Goal: Task Accomplishment & Management: Manage account settings

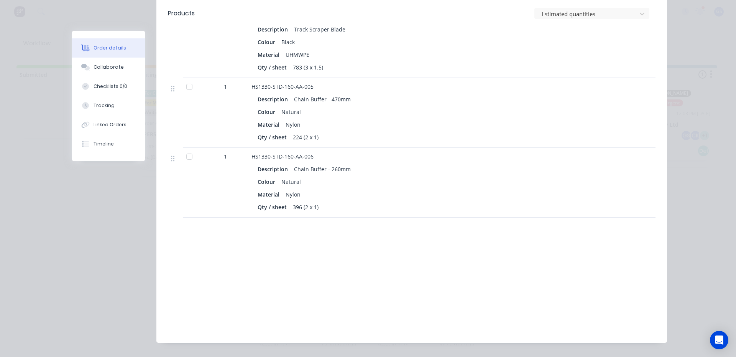
scroll to position [30, 0]
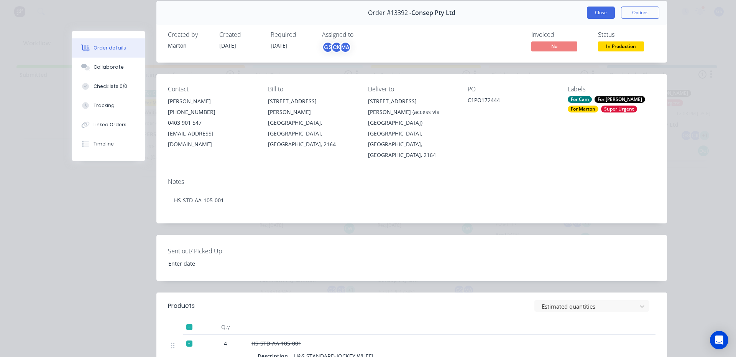
click at [592, 11] on button "Close" at bounding box center [601, 13] width 28 height 12
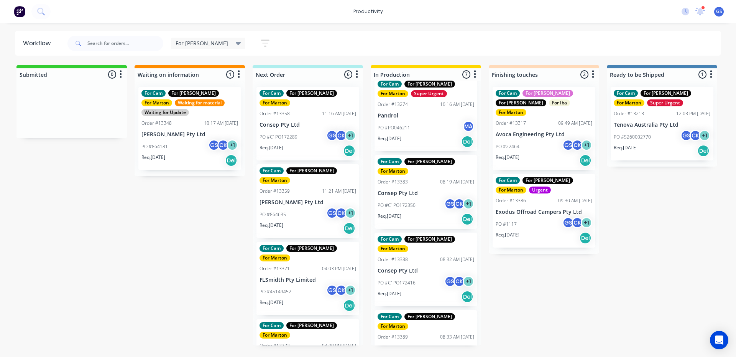
scroll to position [242, 0]
click at [417, 310] on div "For Cam For [PERSON_NAME] For [PERSON_NAME] Order #13389 08:33 AM [DATE] Consep…" at bounding box center [426, 347] width 103 height 74
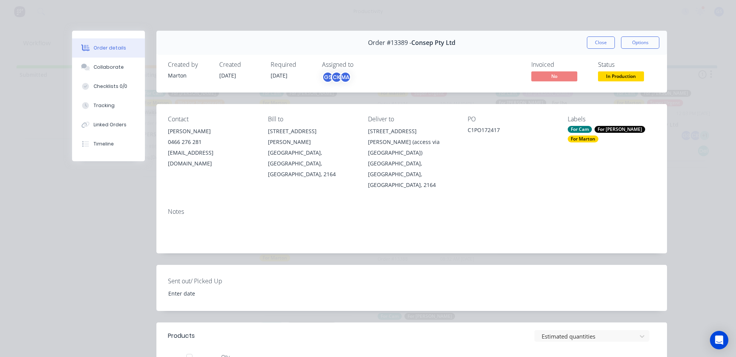
click at [589, 43] on button "Close" at bounding box center [601, 42] width 28 height 12
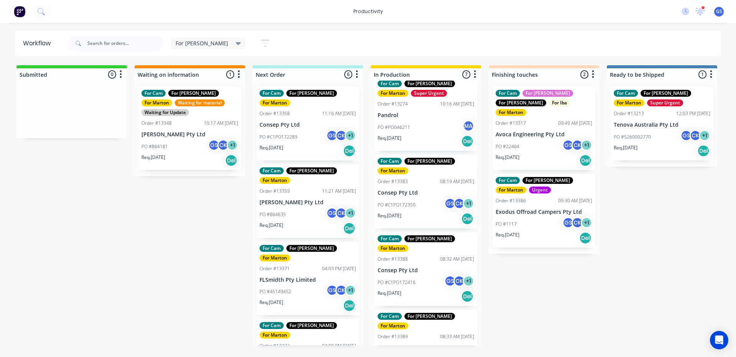
click at [408, 275] on div "PO #C1PO172416 GS CK + 1" at bounding box center [426, 282] width 97 height 15
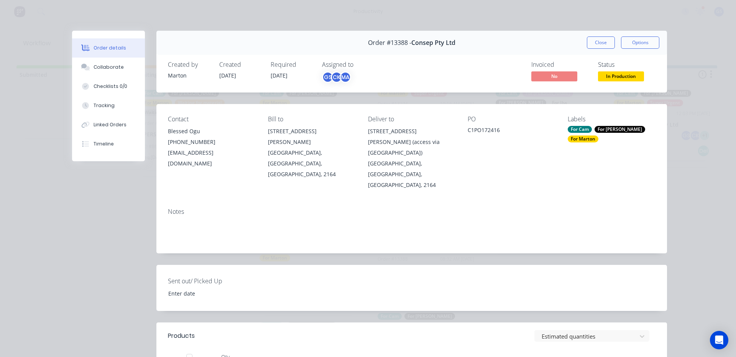
click at [596, 39] on button "Close" at bounding box center [601, 42] width 28 height 12
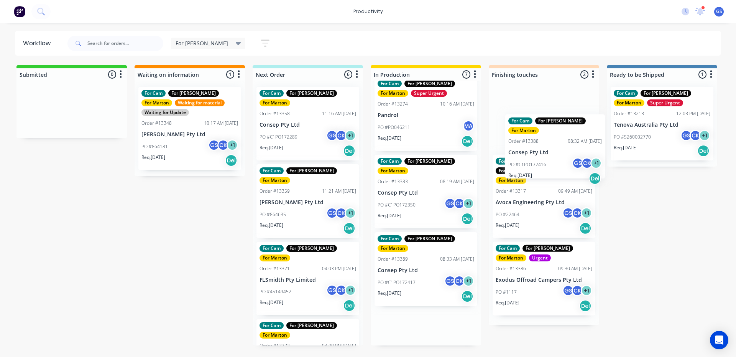
scroll to position [0, 2]
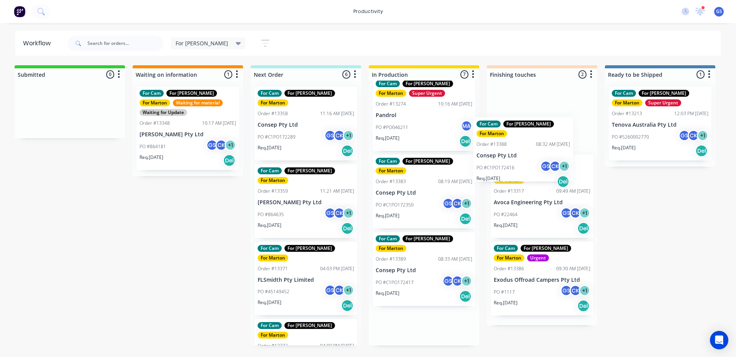
drag, startPoint x: 417, startPoint y: 254, endPoint x: 525, endPoint y: 155, distance: 147.1
click at [525, 155] on div "Submitted 0 Sort By Created date Required date Order number Customer name Most …" at bounding box center [520, 205] width 1057 height 280
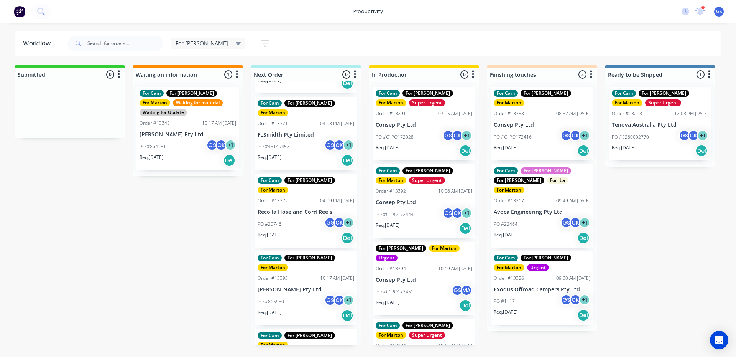
scroll to position [0, 0]
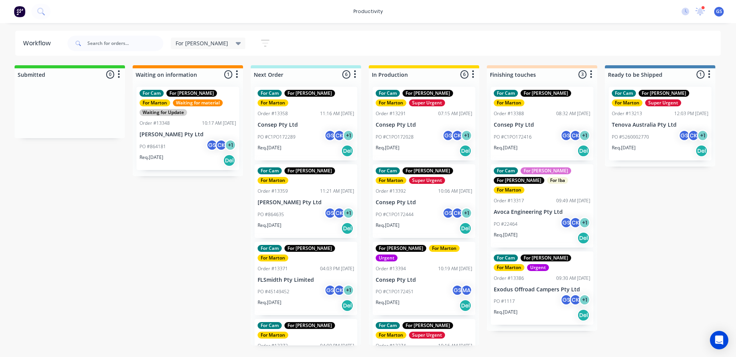
drag, startPoint x: 310, startPoint y: 133, endPoint x: 304, endPoint y: 130, distance: 5.8
click at [306, 130] on div "For Cam For [PERSON_NAME] For [PERSON_NAME] Order #13358 11:16 AM [DATE] Consep…" at bounding box center [306, 213] width 110 height 265
click at [293, 134] on div "PO #C1PO172289 GS CK + 1" at bounding box center [306, 137] width 97 height 15
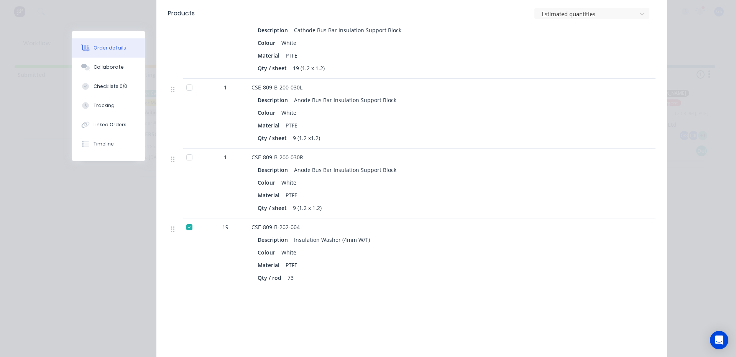
scroll to position [475, 0]
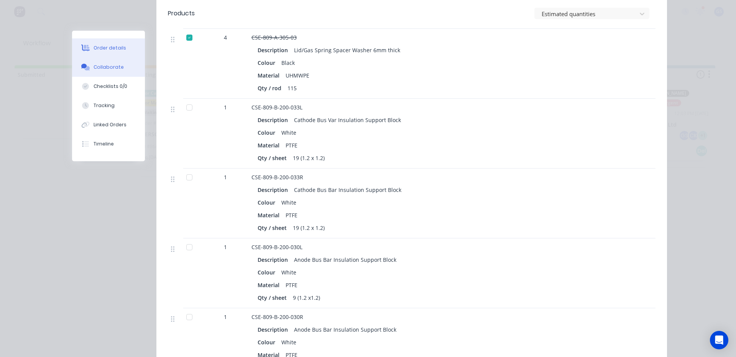
click at [97, 68] on div "Collaborate" at bounding box center [109, 67] width 30 height 7
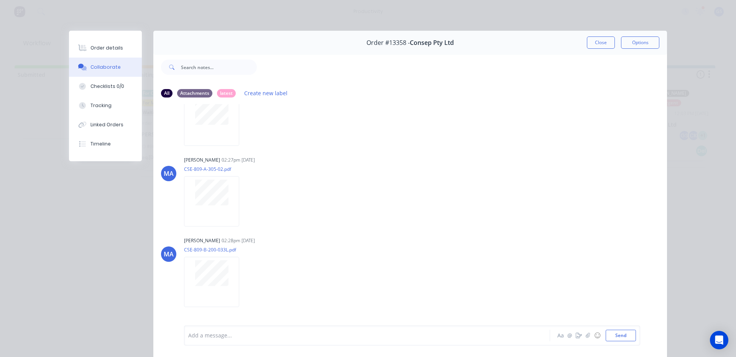
scroll to position [0, 0]
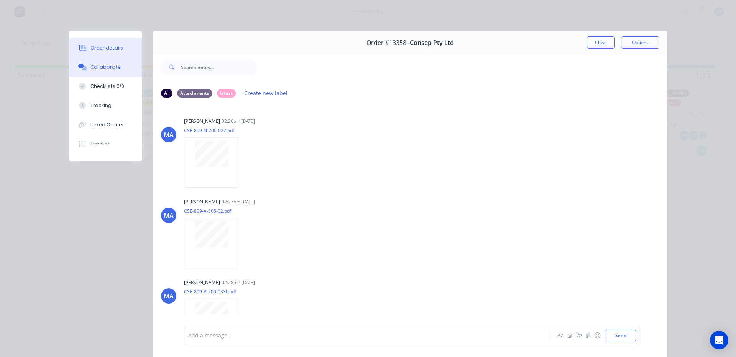
click at [120, 52] on button "Order details" at bounding box center [105, 47] width 73 height 19
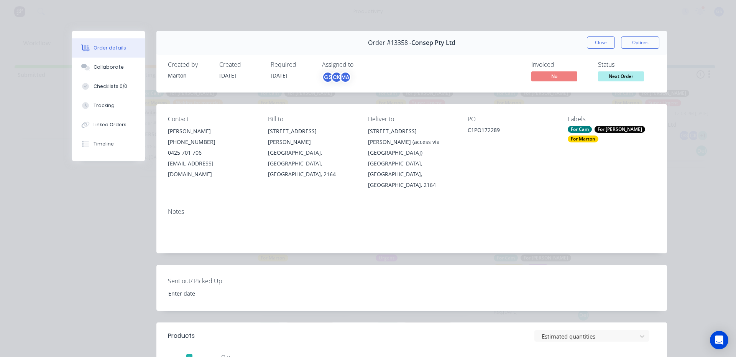
click at [595, 46] on button "Close" at bounding box center [601, 42] width 28 height 12
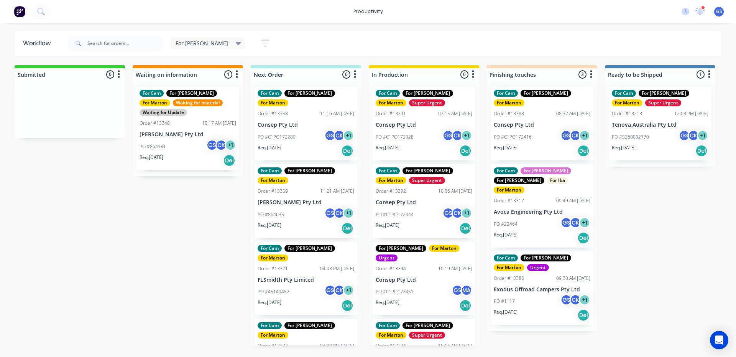
click at [286, 130] on div "PO #C1PO172289 GS CK + 1" at bounding box center [306, 137] width 97 height 15
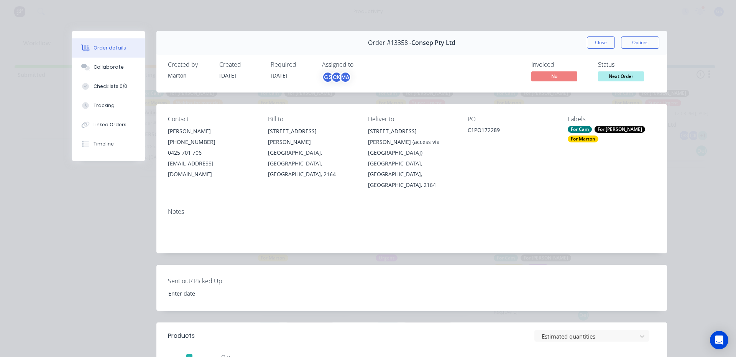
click at [600, 49] on div "Order #13358 - Consep Pty Ltd Close Options" at bounding box center [412, 43] width 511 height 24
click at [600, 48] on button "Close" at bounding box center [601, 42] width 28 height 12
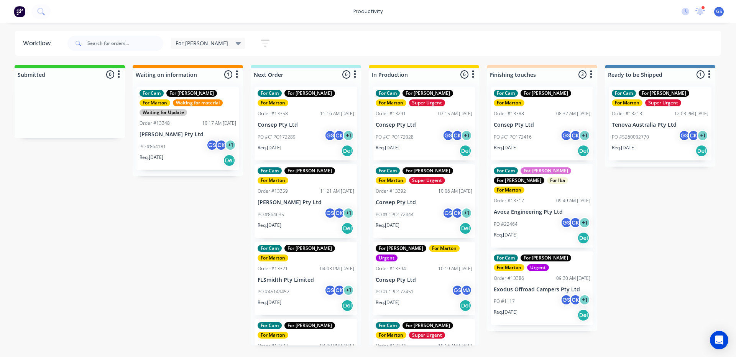
click at [283, 199] on p "[PERSON_NAME] Pty Ltd" at bounding box center [306, 202] width 97 height 7
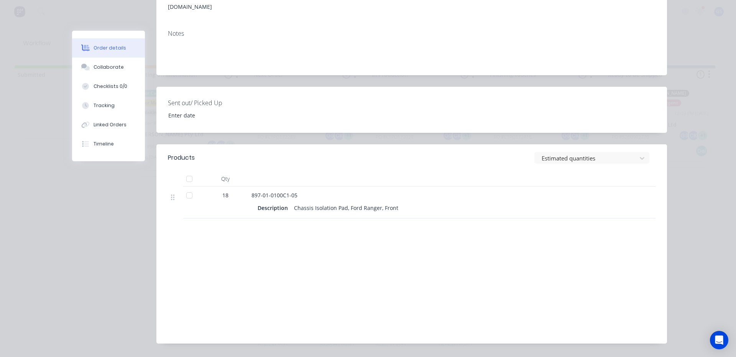
scroll to position [179, 0]
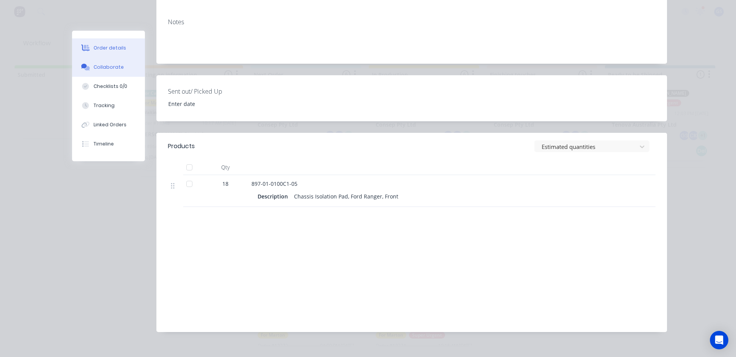
click at [127, 68] on button "Collaborate" at bounding box center [108, 67] width 73 height 19
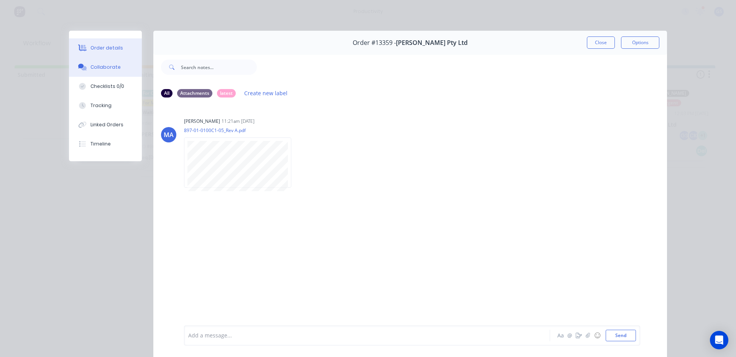
click at [121, 48] on button "Order details" at bounding box center [105, 47] width 73 height 19
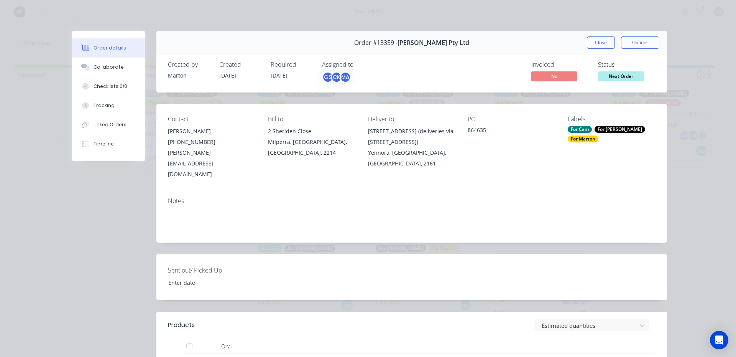
click at [601, 40] on button "Close" at bounding box center [601, 42] width 28 height 12
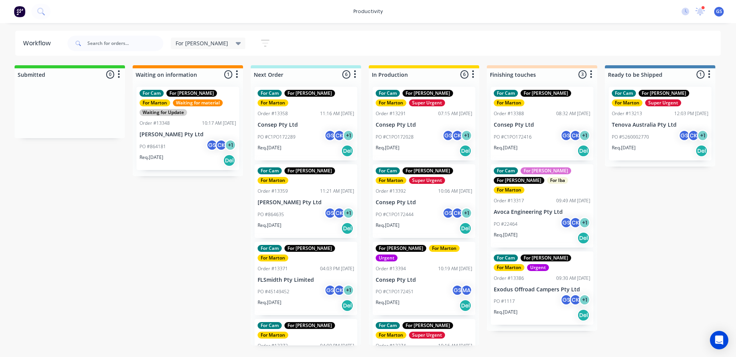
click at [417, 160] on div "For Cam For [PERSON_NAME] For [PERSON_NAME] Super Urgent Order #13291 07:15 AM …" at bounding box center [424, 213] width 110 height 265
click at [411, 289] on div "PO #C1PO172451 GS MA" at bounding box center [424, 291] width 97 height 15
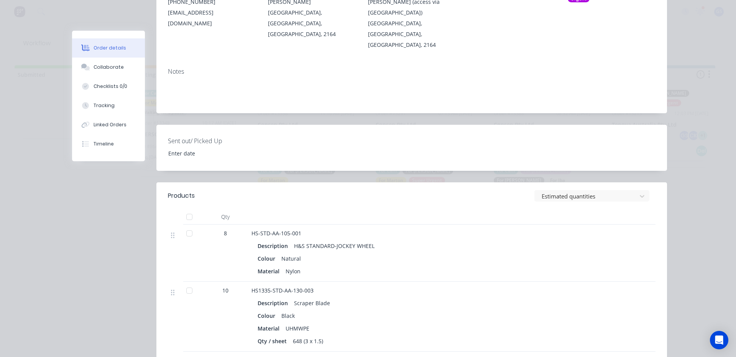
scroll to position [274, 0]
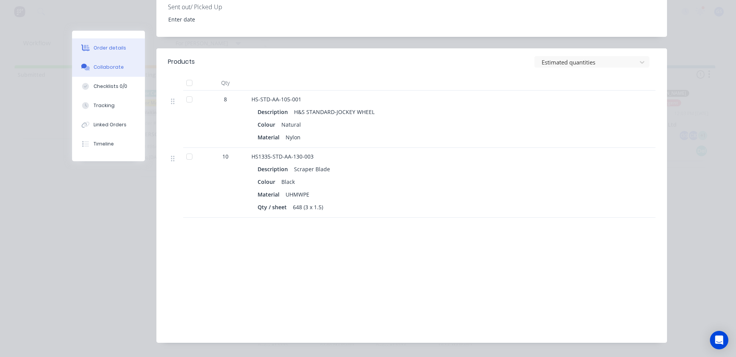
click at [107, 71] on button "Collaborate" at bounding box center [108, 67] width 73 height 19
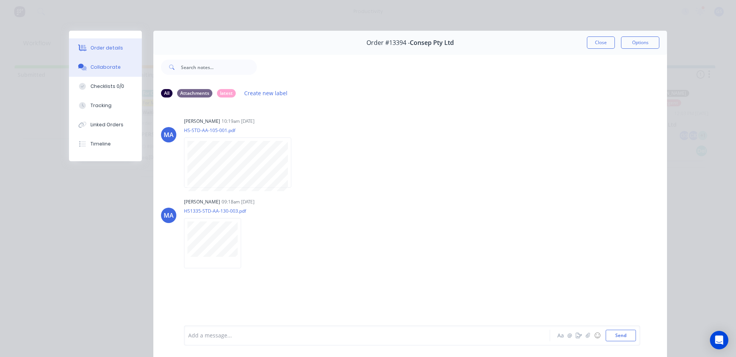
click at [104, 49] on div "Order details" at bounding box center [107, 47] width 33 height 7
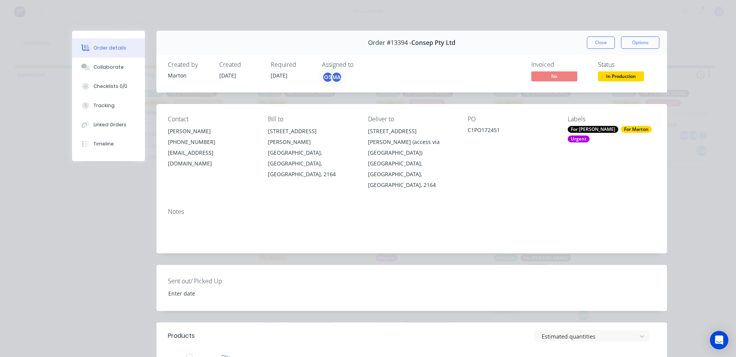
click at [601, 48] on button "Close" at bounding box center [601, 42] width 28 height 12
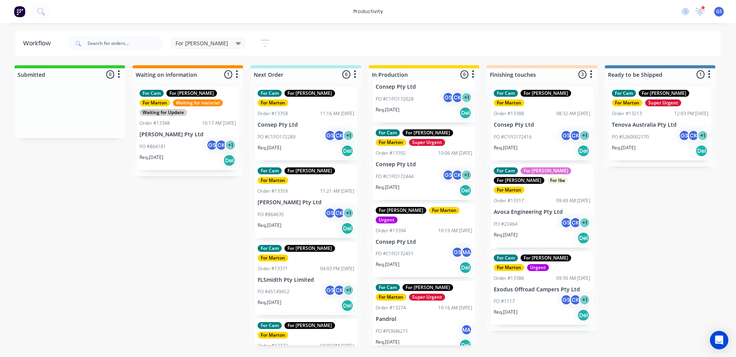
scroll to position [38, 0]
click at [394, 238] on p "Consep Pty Ltd" at bounding box center [424, 241] width 97 height 7
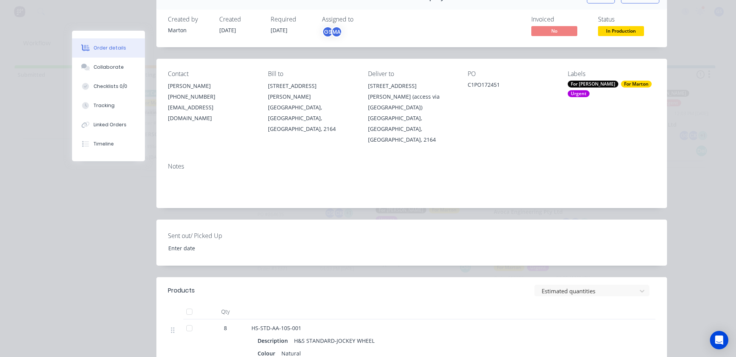
scroll to position [153, 0]
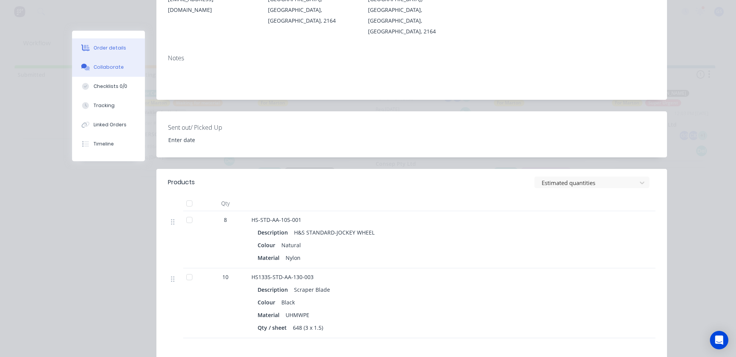
click at [97, 67] on div "Collaborate" at bounding box center [109, 67] width 30 height 7
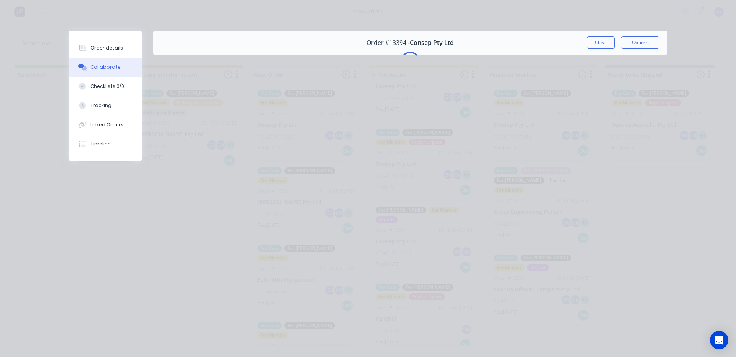
scroll to position [0, 0]
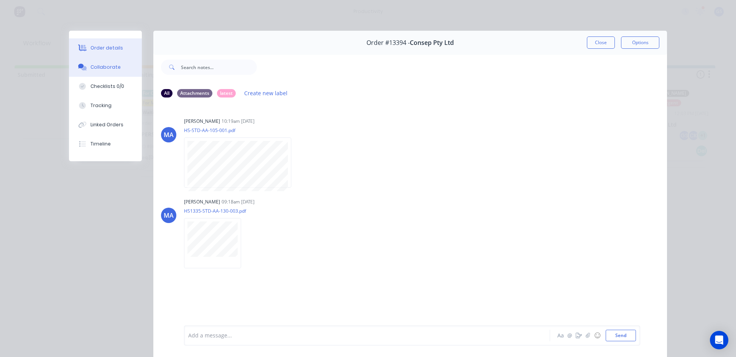
click at [109, 44] on button "Order details" at bounding box center [105, 47] width 73 height 19
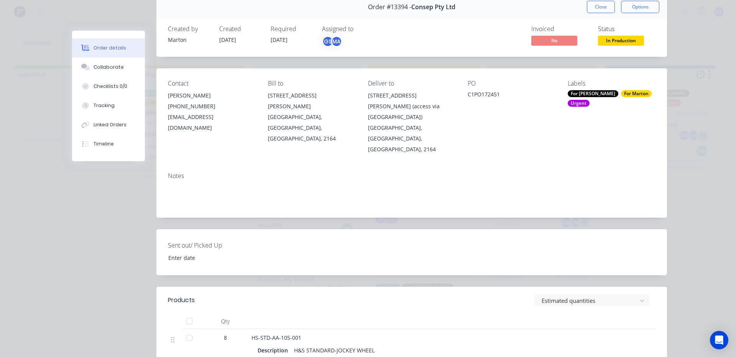
scroll to position [77, 0]
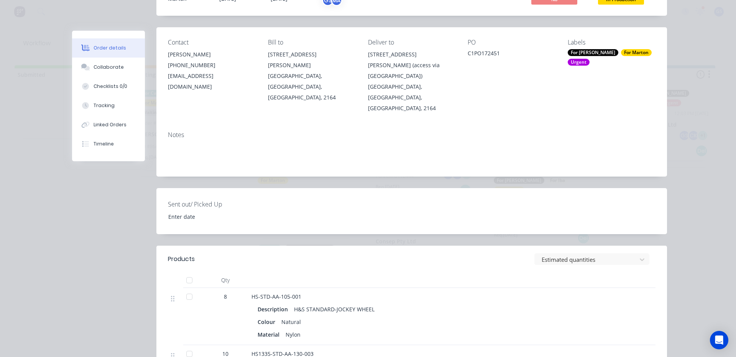
click at [186, 289] on div at bounding box center [189, 296] width 15 height 15
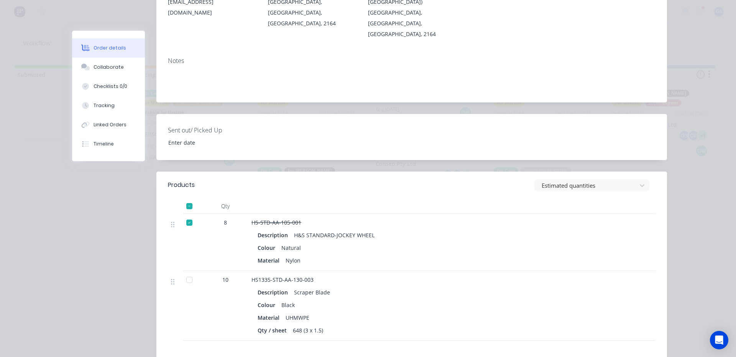
scroll to position [192, 0]
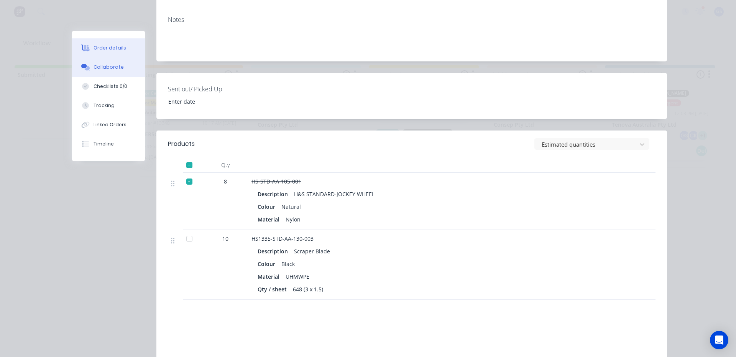
click at [109, 69] on div "Collaborate" at bounding box center [109, 67] width 30 height 7
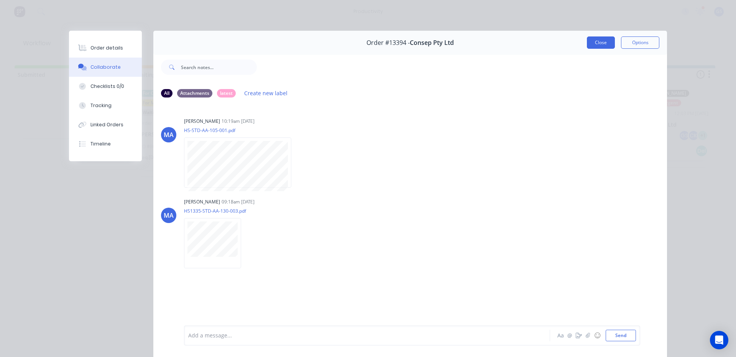
click at [599, 45] on button "Close" at bounding box center [601, 42] width 28 height 12
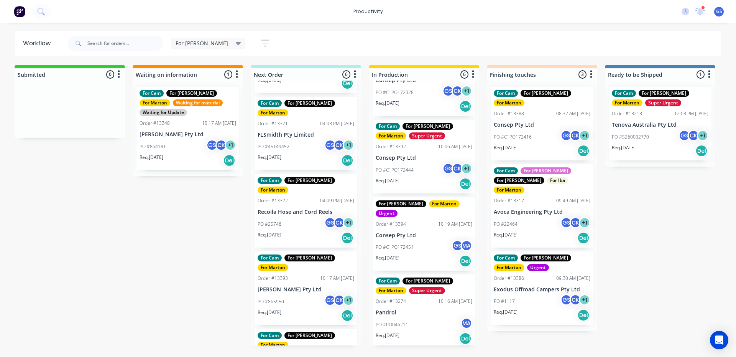
scroll to position [153, 0]
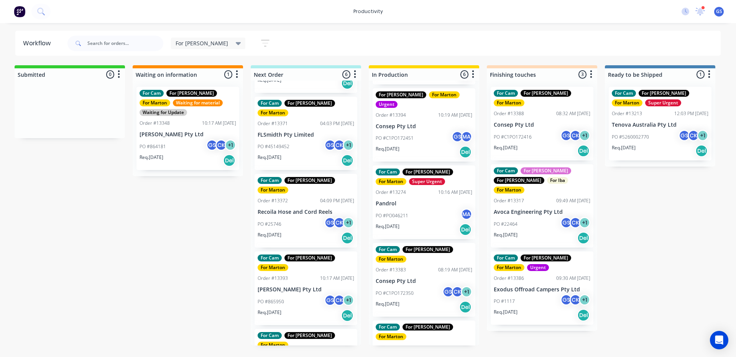
click at [429, 208] on div "PO #PO046211 MA" at bounding box center [424, 215] width 97 height 15
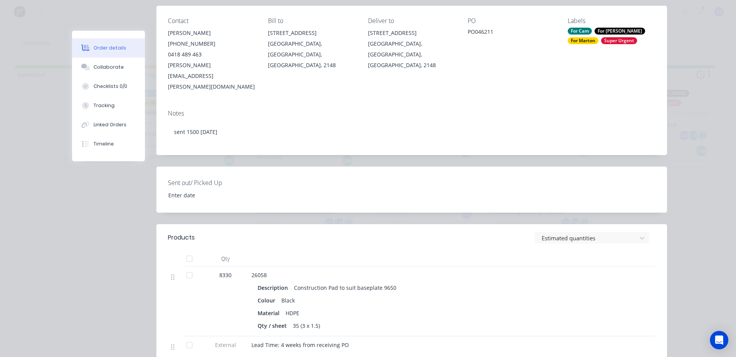
scroll to position [0, 0]
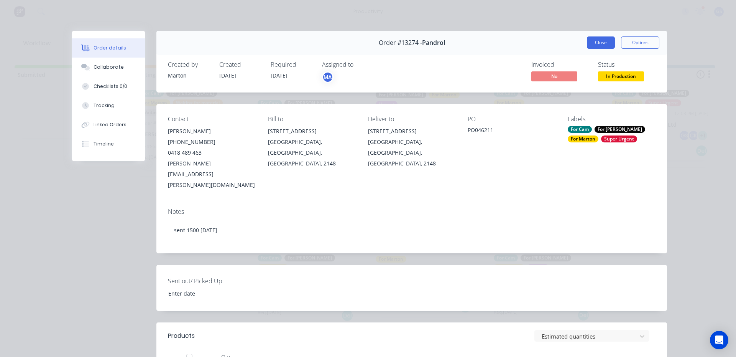
click at [599, 45] on button "Close" at bounding box center [601, 42] width 28 height 12
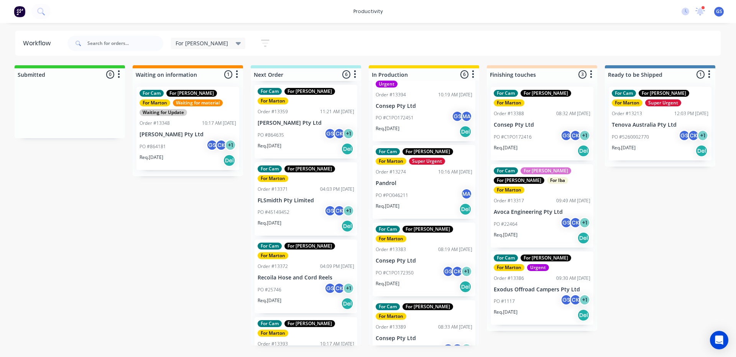
scroll to position [145, 0]
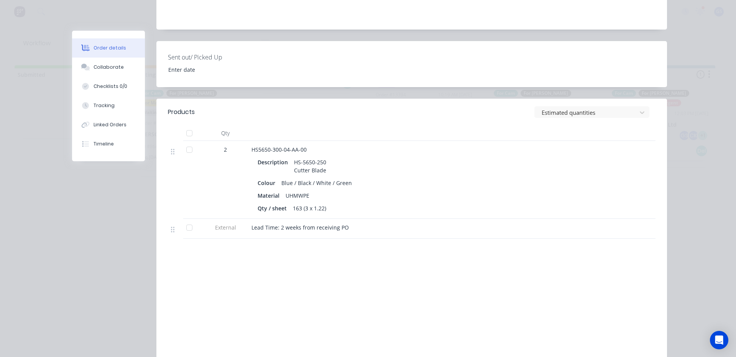
scroll to position [230, 0]
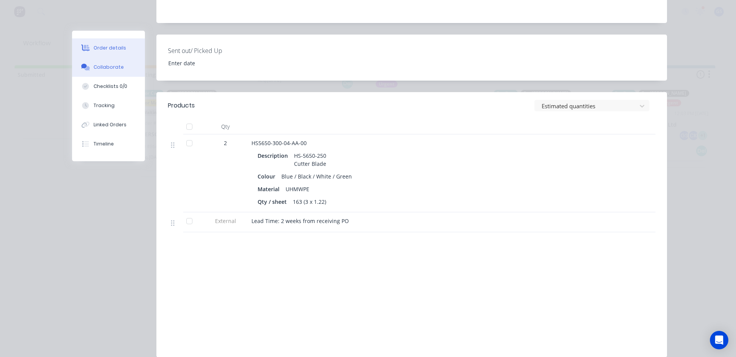
click at [110, 66] on div "Collaborate" at bounding box center [109, 67] width 30 height 7
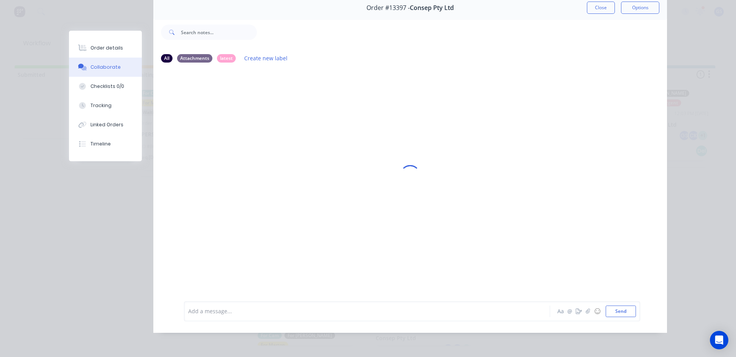
scroll to position [0, 0]
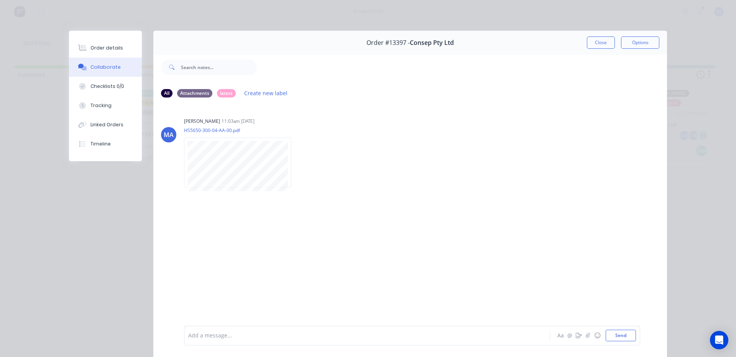
drag, startPoint x: 590, startPoint y: 41, endPoint x: 587, endPoint y: 43, distance: 3.9
click at [589, 43] on button "Close" at bounding box center [601, 42] width 28 height 12
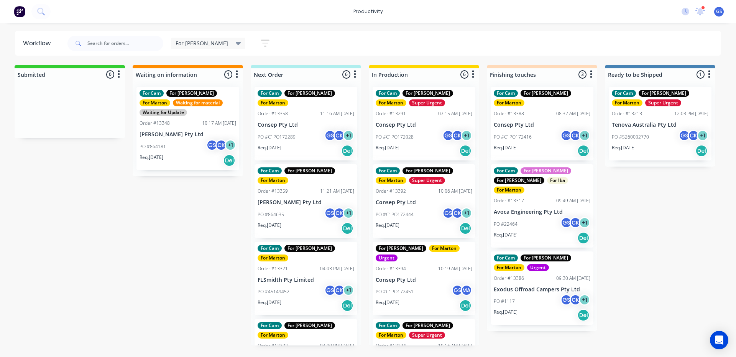
click at [285, 354] on p "Recoila Hose and Cord Reels" at bounding box center [306, 357] width 97 height 7
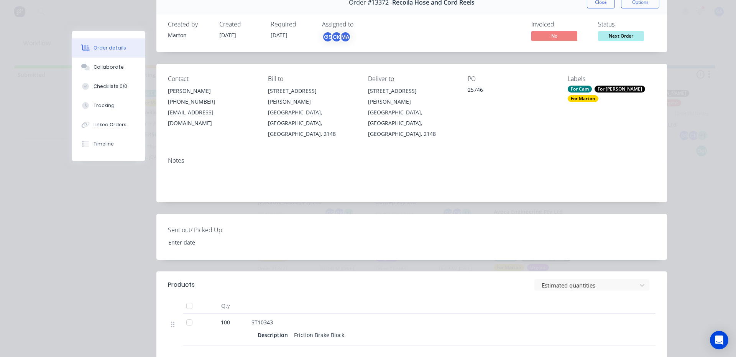
scroll to position [77, 0]
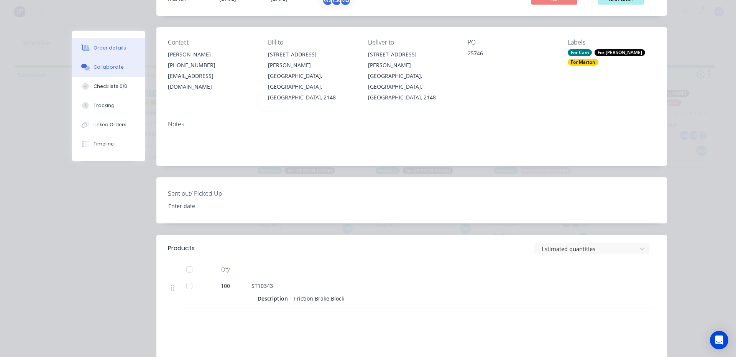
click at [110, 63] on button "Collaborate" at bounding box center [108, 67] width 73 height 19
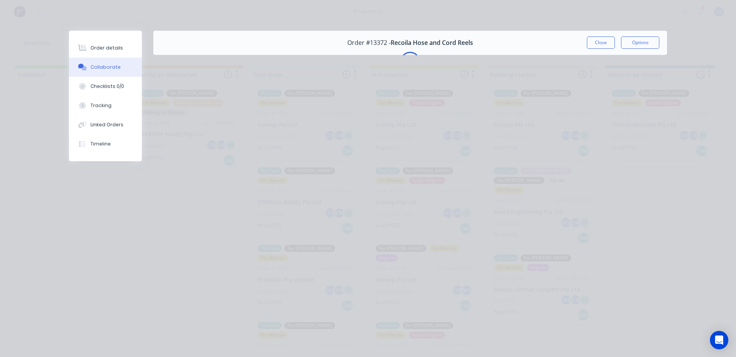
scroll to position [0, 0]
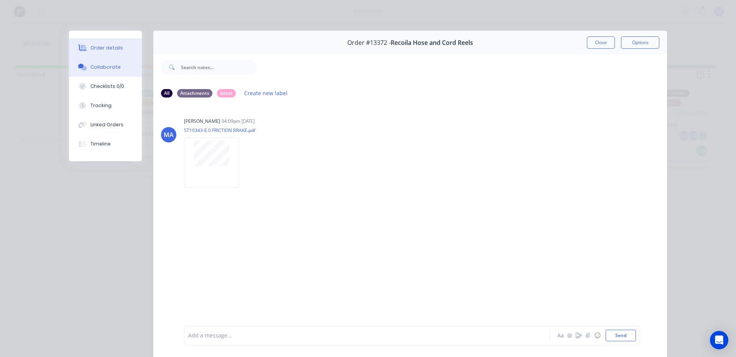
click at [115, 49] on div "Order details" at bounding box center [107, 47] width 33 height 7
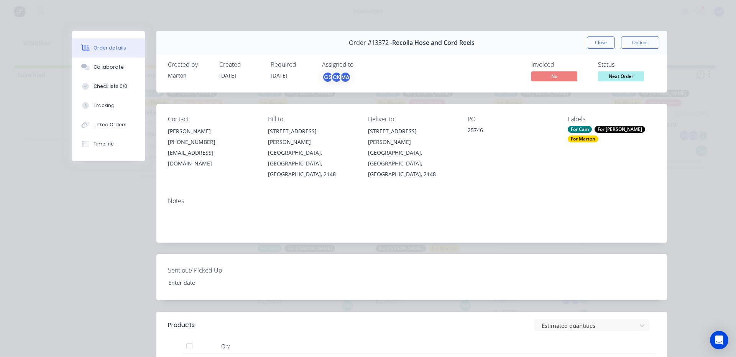
click at [593, 50] on div "Order #13372 - Recoila Hose and Cord Reels Close Options" at bounding box center [412, 43] width 511 height 24
click at [596, 49] on div "Order #13372 - Recoila Hose and Cord Reels Close Options" at bounding box center [412, 43] width 511 height 24
click at [598, 48] on button "Close" at bounding box center [601, 42] width 28 height 12
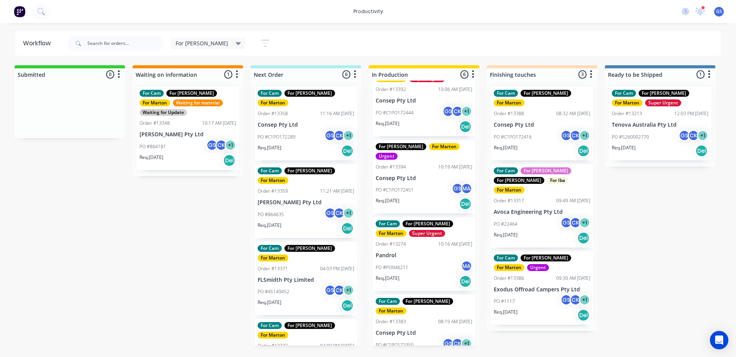
scroll to position [174, 0]
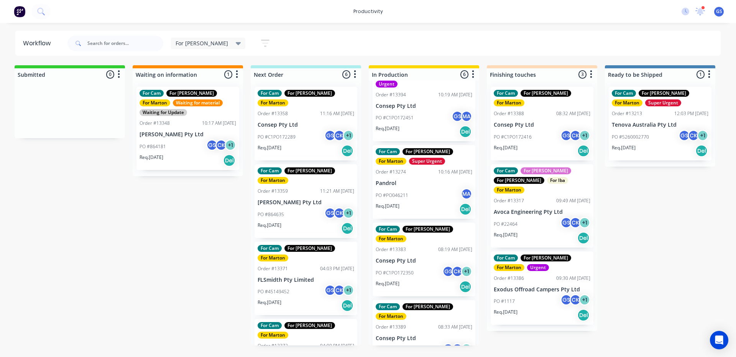
click at [426, 265] on div "PO #C1PO172350 GS CK + 1" at bounding box center [424, 272] width 97 height 15
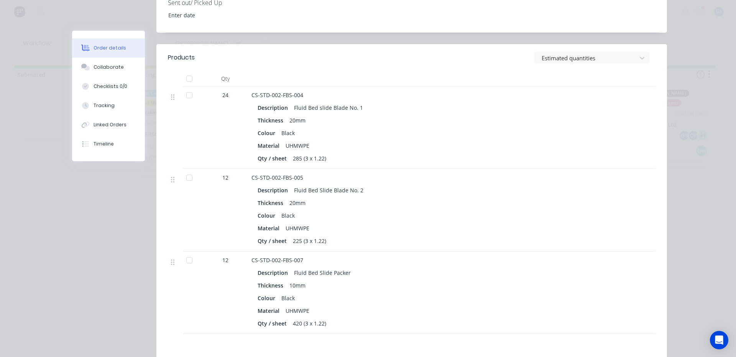
scroll to position [307, 0]
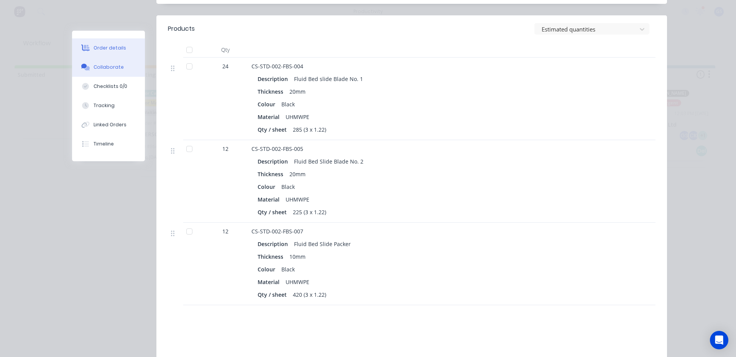
click at [119, 71] on button "Collaborate" at bounding box center [108, 67] width 73 height 19
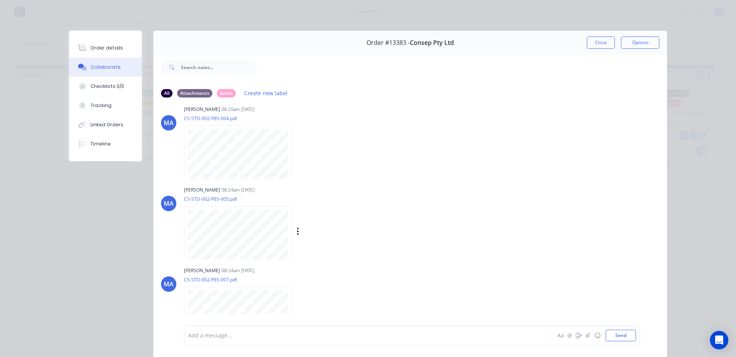
scroll to position [22, 0]
